Goal: Transaction & Acquisition: Subscribe to service/newsletter

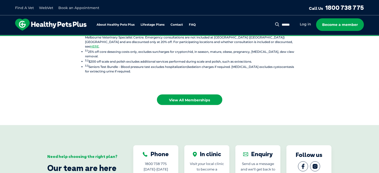
scroll to position [654, 0]
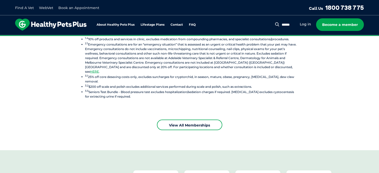
click at [206, 120] on link "View all Memberships" at bounding box center [189, 125] width 65 height 11
